Goal: Register for event/course

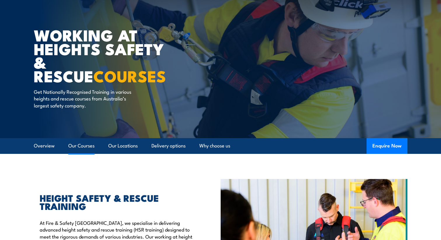
click at [78, 142] on link "Our Courses" at bounding box center [81, 145] width 26 height 15
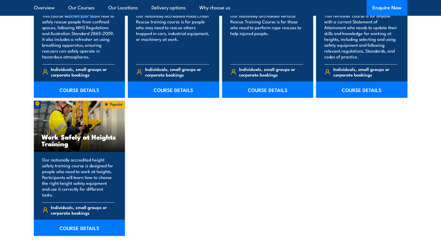
scroll to position [706, 0]
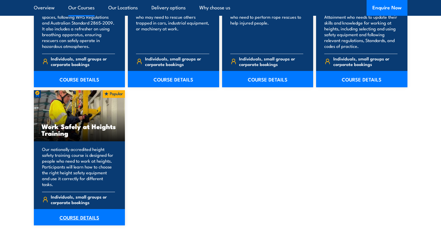
click at [84, 210] on link "COURSE DETAILS" at bounding box center [79, 217] width 91 height 16
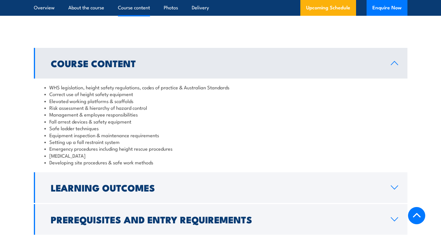
scroll to position [526, 0]
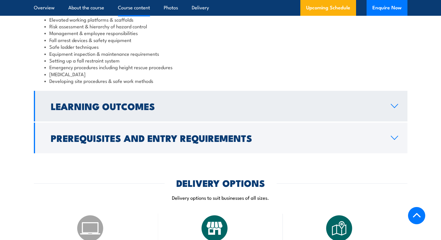
click at [184, 103] on h2 "Learning Outcomes" at bounding box center [216, 106] width 331 height 8
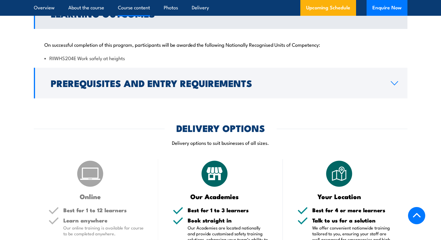
scroll to position [525, 0]
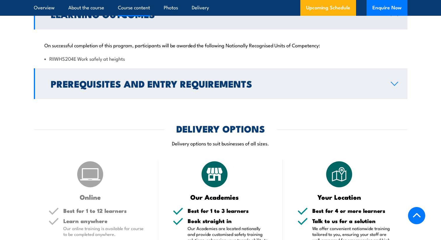
click at [181, 83] on h2 "Prerequisites and Entry Requirements" at bounding box center [216, 83] width 331 height 8
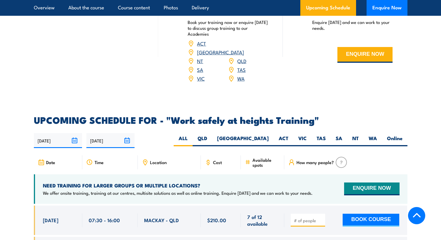
scroll to position [847, 0]
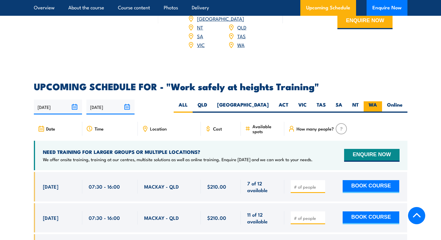
click at [378, 101] on label "WA" at bounding box center [373, 106] width 18 height 11
click at [378, 101] on input "WA" at bounding box center [379, 103] width 4 height 4
radio input "true"
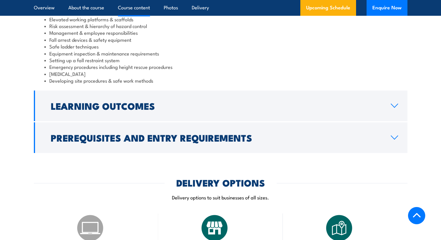
scroll to position [526, 0]
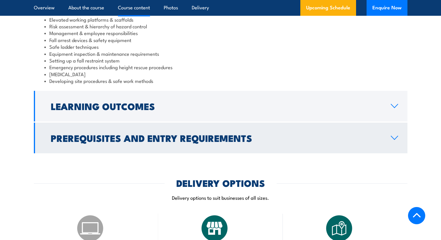
click at [170, 138] on h2 "Prerequisites and Entry Requirements" at bounding box center [216, 138] width 331 height 8
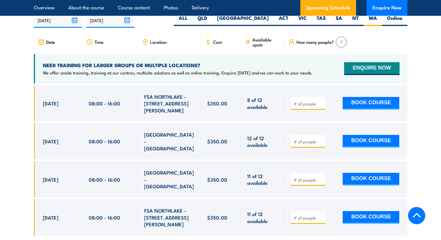
scroll to position [934, 0]
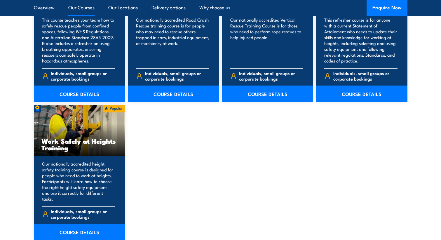
scroll to position [706, 0]
